Goal: Navigation & Orientation: Find specific page/section

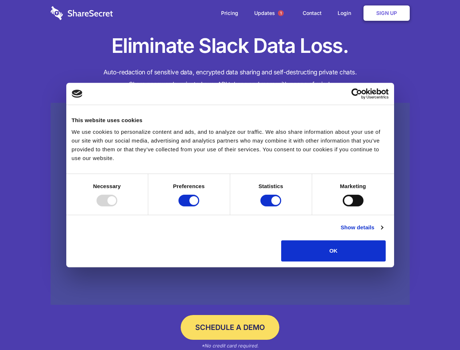
click at [117, 206] on div at bounding box center [107, 201] width 21 height 12
click at [199, 206] on input "Preferences" at bounding box center [189, 201] width 21 height 12
checkbox input "false"
click at [272, 206] on input "Statistics" at bounding box center [271, 201] width 21 height 12
checkbox input "false"
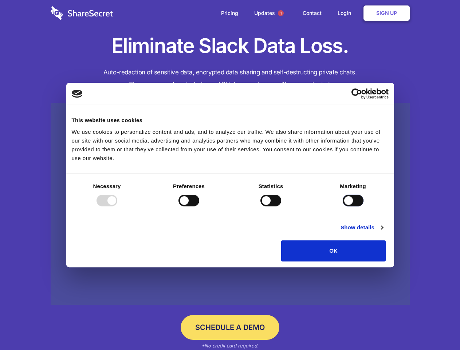
click at [343, 206] on input "Marketing" at bounding box center [353, 201] width 21 height 12
checkbox input "true"
click at [383, 232] on link "Show details" at bounding box center [362, 227] width 42 height 9
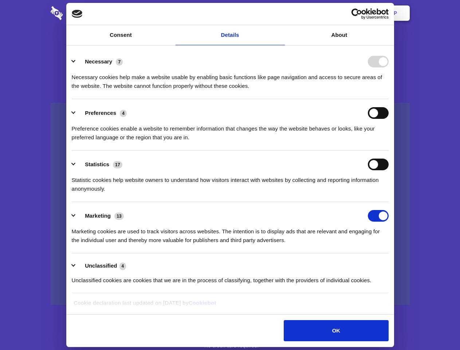
click at [389, 99] on li "Necessary 7 Necessary cookies help make a website usable by enabling basic func…" at bounding box center [230, 73] width 317 height 51
click at [281, 13] on span "1" at bounding box center [281, 13] width 6 height 6
